Goal: Information Seeking & Learning: Learn about a topic

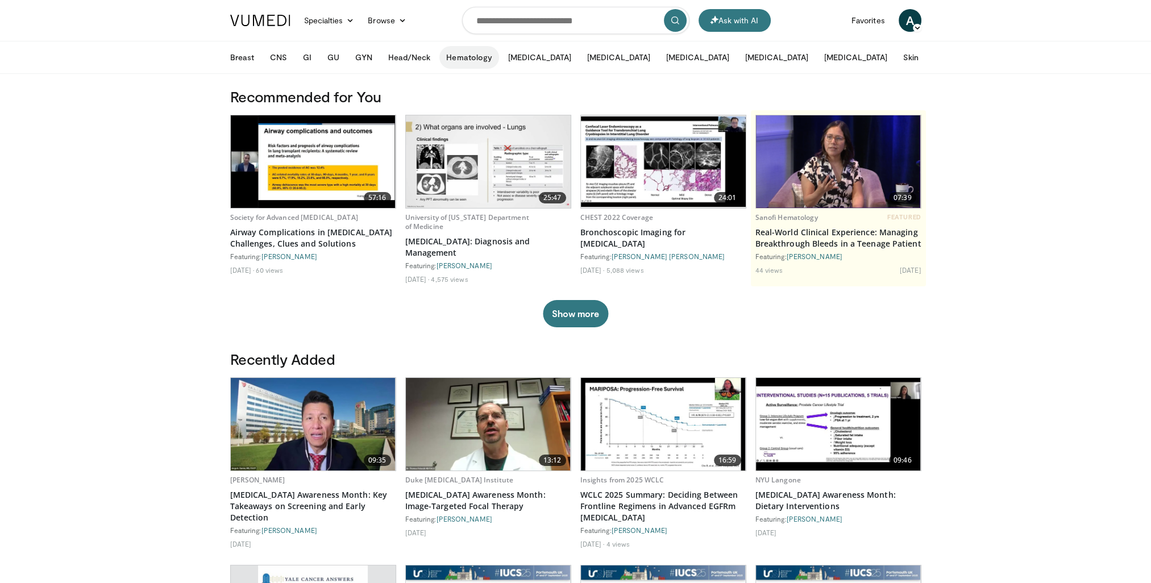
click at [462, 56] on button "Hematology" at bounding box center [469, 57] width 60 height 23
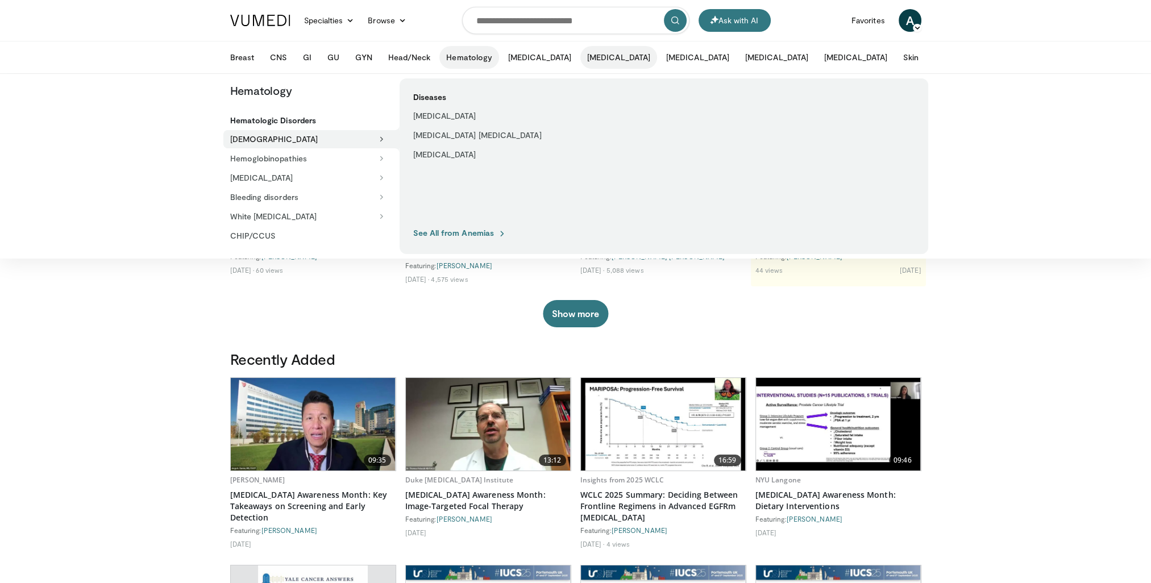
click at [580, 60] on button "[MEDICAL_DATA]" at bounding box center [618, 57] width 77 height 23
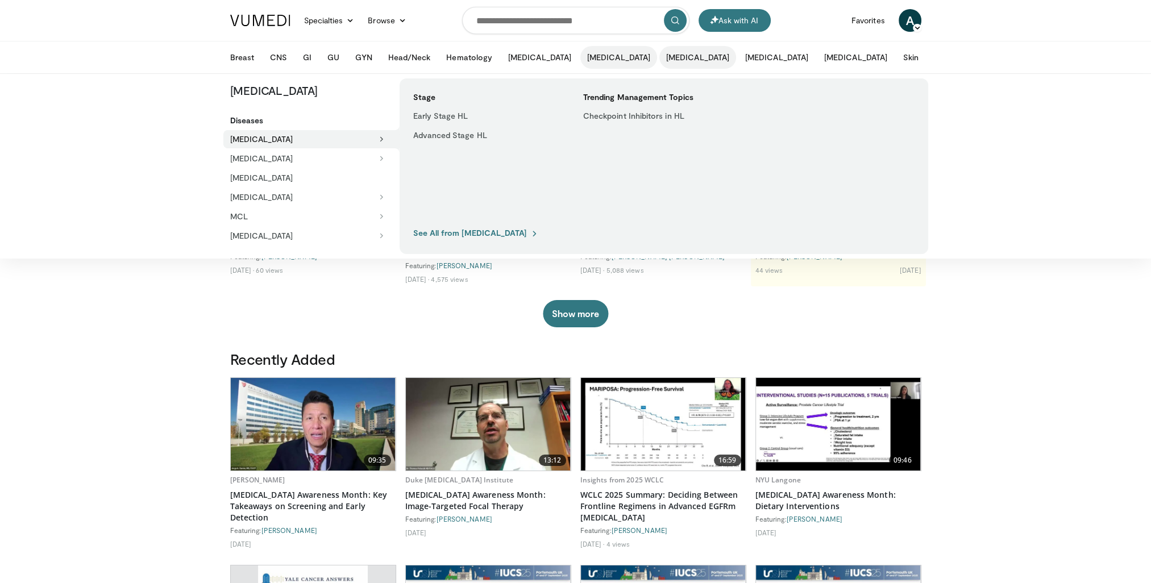
click at [659, 59] on button "[MEDICAL_DATA]" at bounding box center [697, 57] width 77 height 23
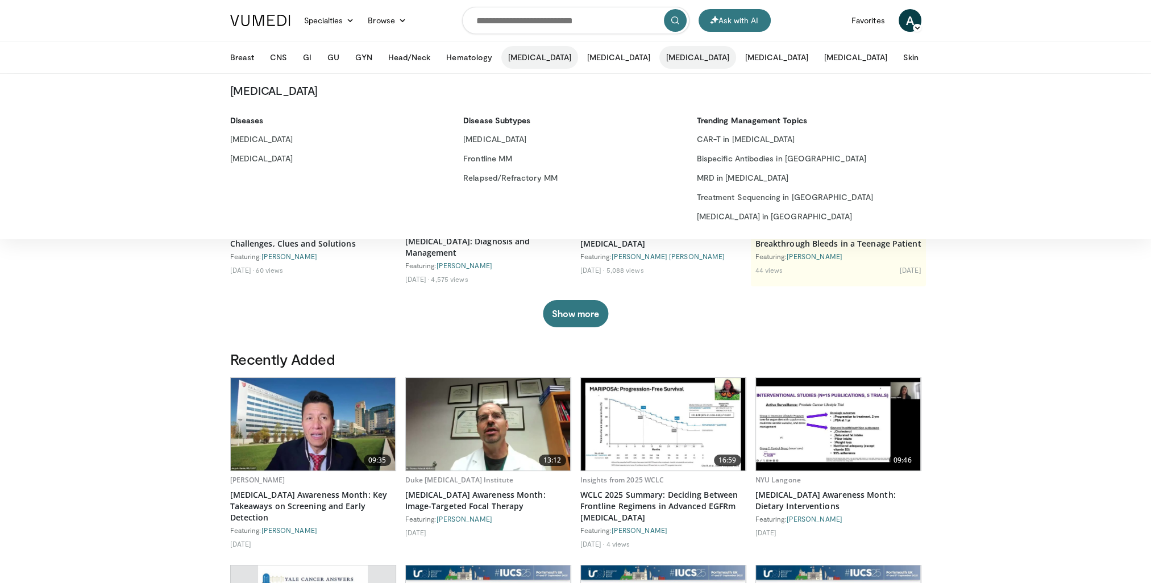
click at [501, 60] on button "[MEDICAL_DATA]" at bounding box center [539, 57] width 77 height 23
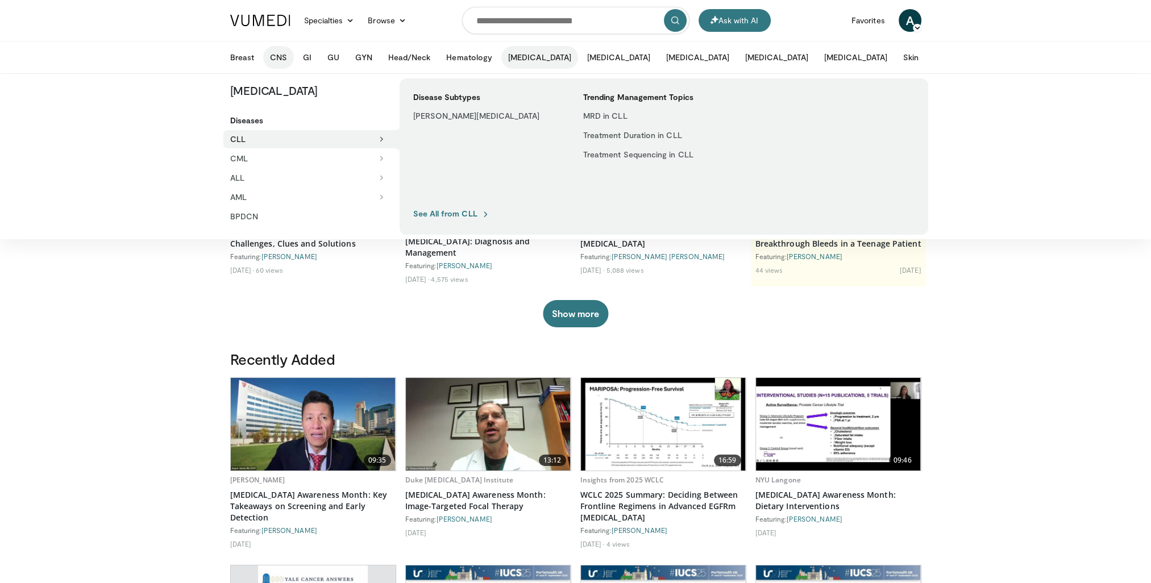
click at [272, 57] on button "CNS" at bounding box center [278, 57] width 31 height 23
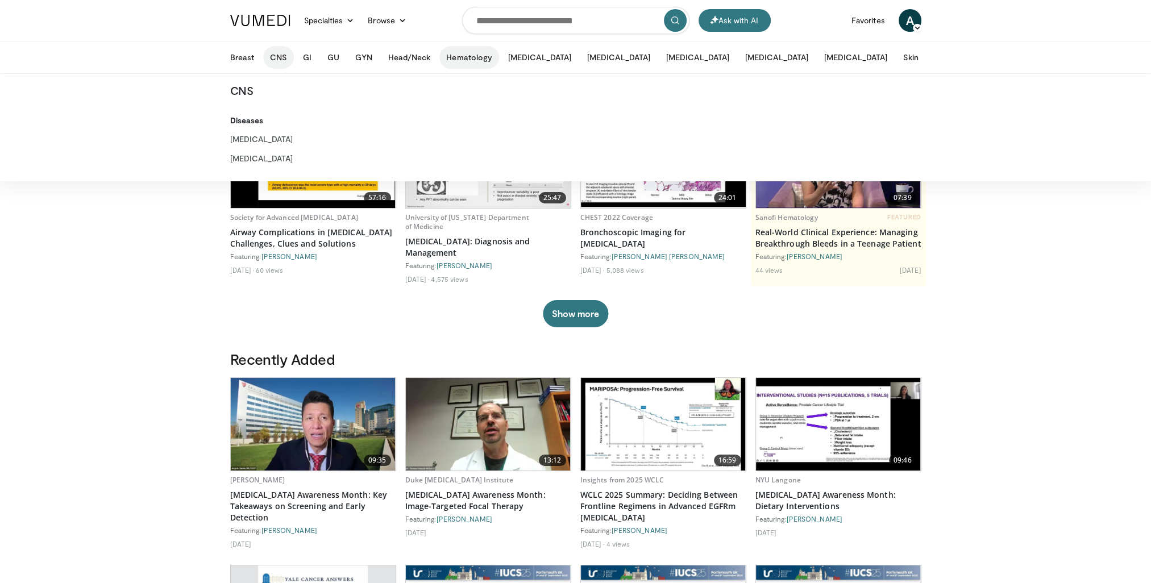
click at [484, 60] on button "Hematology" at bounding box center [469, 57] width 60 height 23
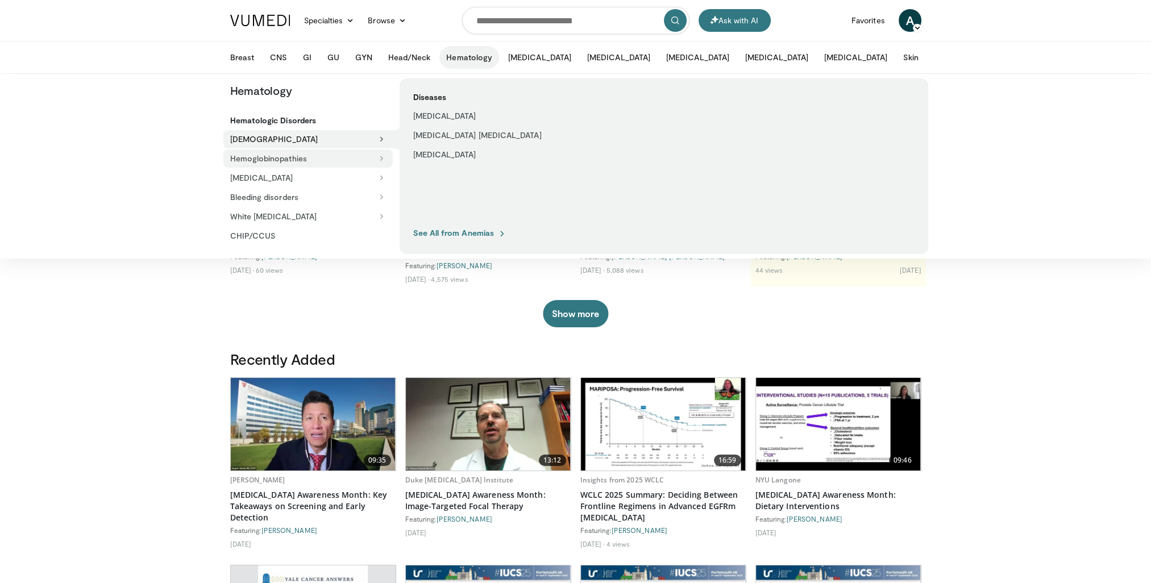
click at [297, 155] on button "Hemoglobinopathies" at bounding box center [307, 158] width 169 height 18
click at [294, 179] on button "[MEDICAL_DATA]" at bounding box center [307, 178] width 169 height 18
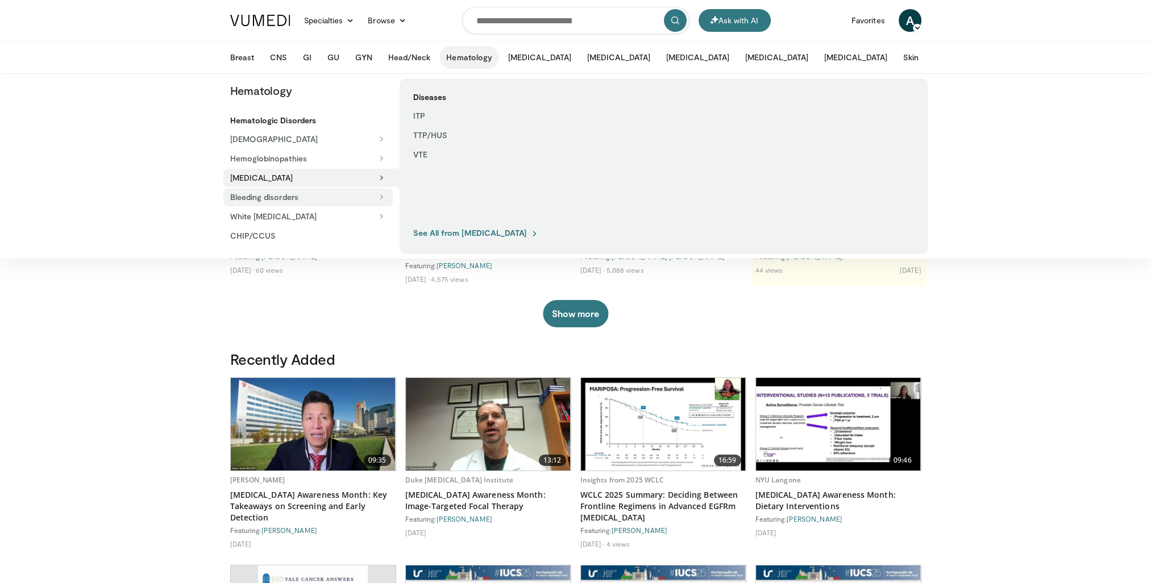
click at [306, 199] on button "Bleeding disorders" at bounding box center [307, 197] width 169 height 18
click at [129, 467] on body "Ask with AI Specialties Adult & Family Medicine Allergy, [MEDICAL_DATA], Immuno…" at bounding box center [575, 570] width 1151 height 1141
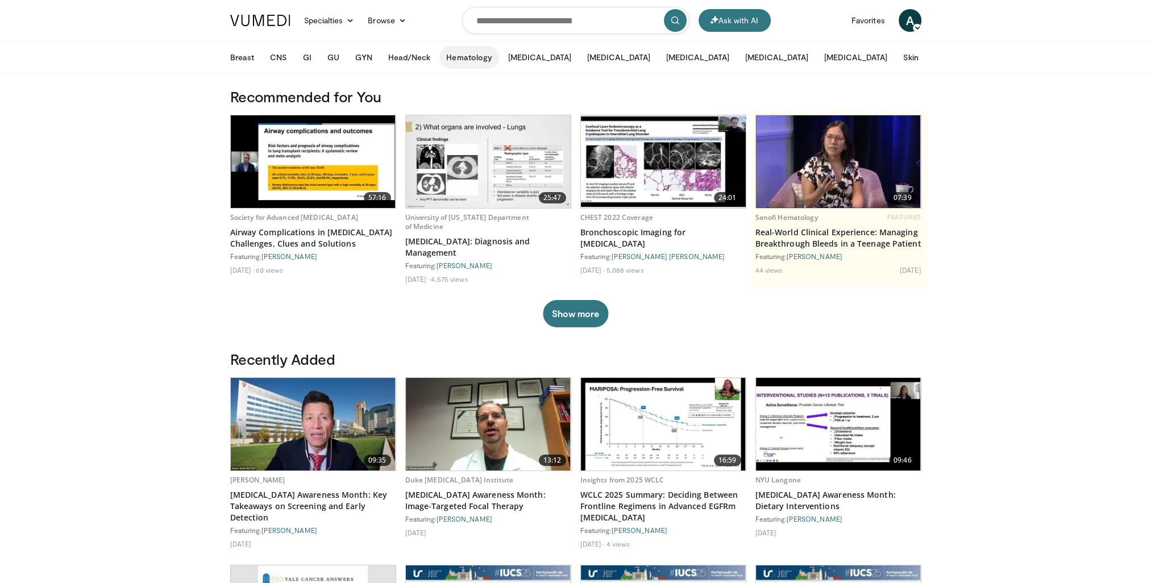
click at [476, 60] on button "Hematology" at bounding box center [469, 57] width 60 height 23
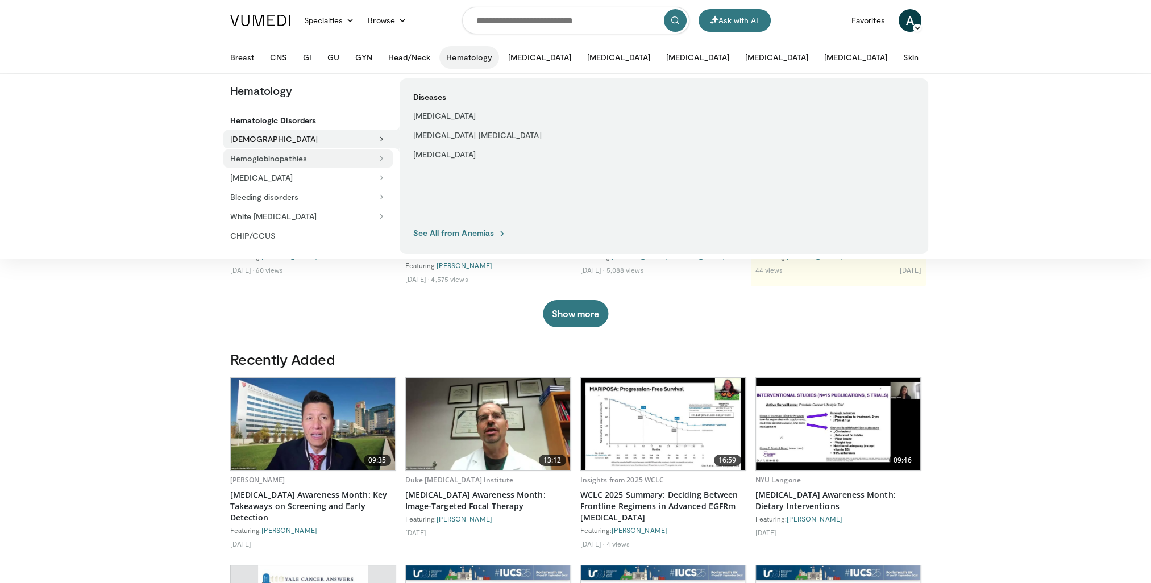
click at [306, 160] on button "Hemoglobinopathies" at bounding box center [307, 158] width 169 height 18
click at [447, 131] on link "[MEDICAL_DATA]" at bounding box center [486, 135] width 161 height 18
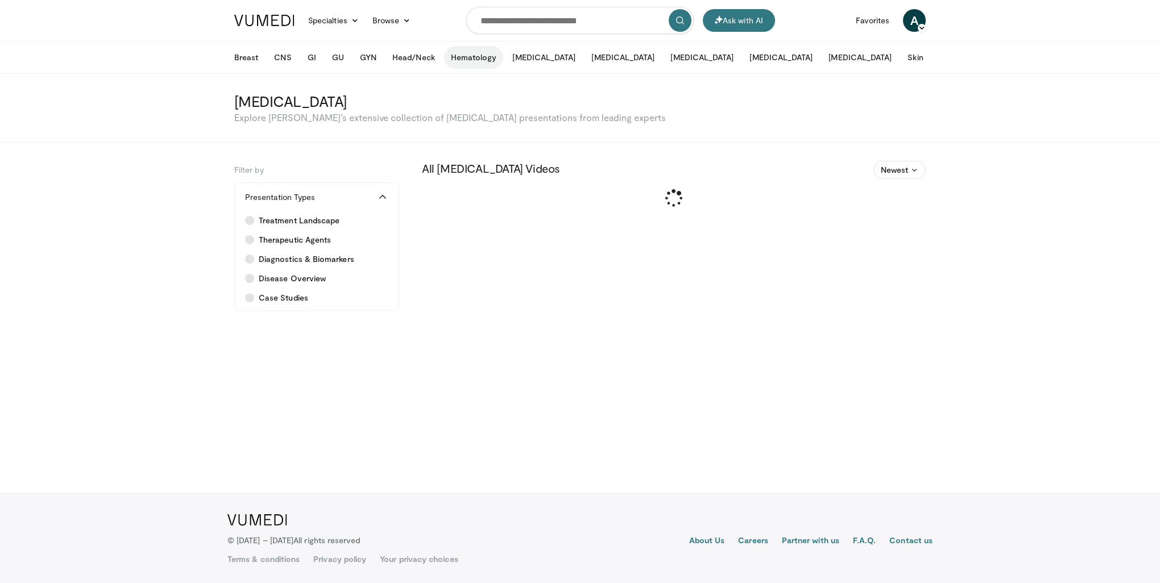
click at [468, 56] on button "Hematology" at bounding box center [474, 57] width 60 height 23
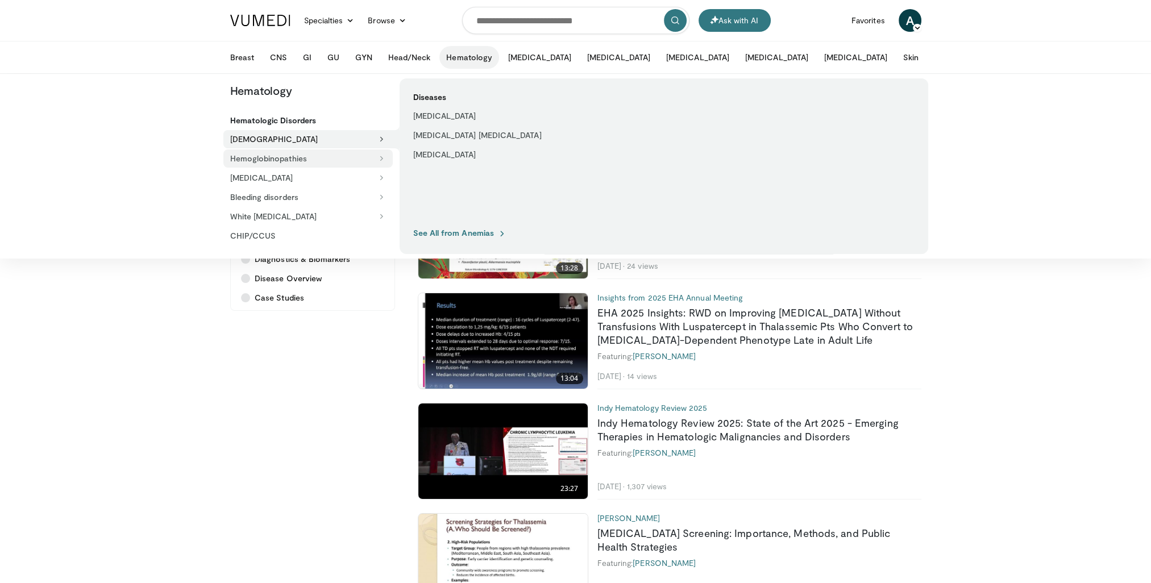
click at [340, 158] on button "Hemoglobinopathies" at bounding box center [307, 158] width 169 height 18
click at [310, 219] on button "White [MEDICAL_DATA]" at bounding box center [307, 216] width 169 height 18
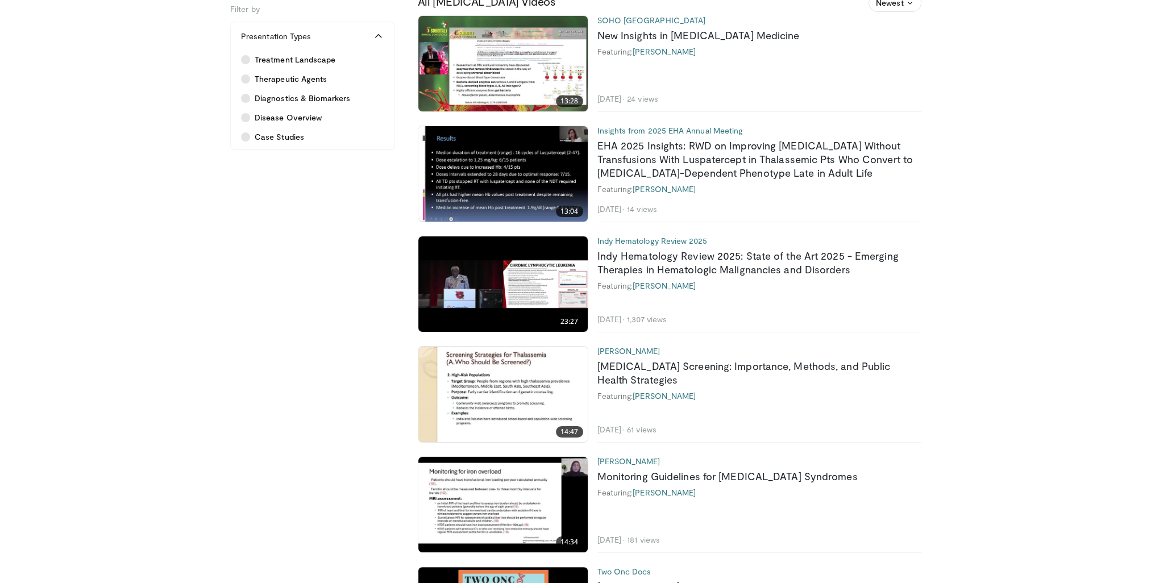
scroll to position [171, 0]
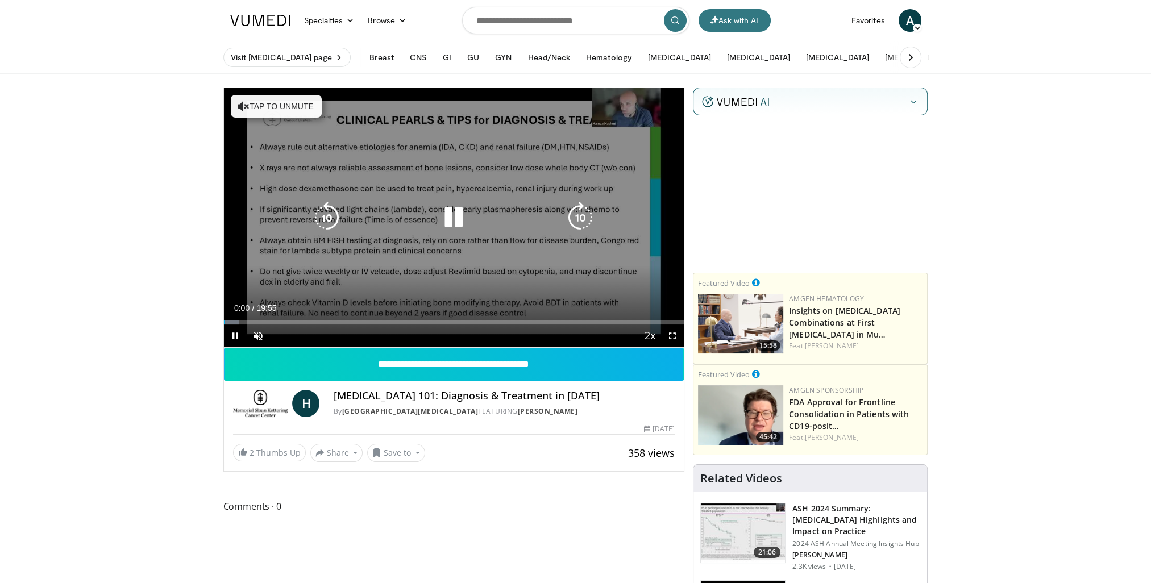
click at [452, 218] on icon "Video Player" at bounding box center [454, 218] width 32 height 32
